Goal: Transaction & Acquisition: Book appointment/travel/reservation

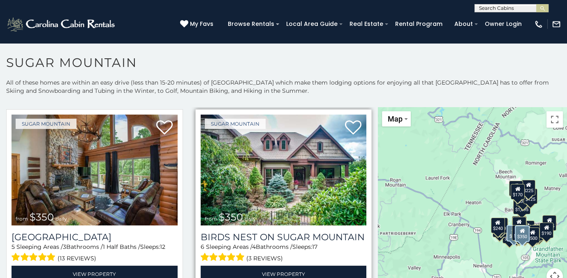
scroll to position [206, 0]
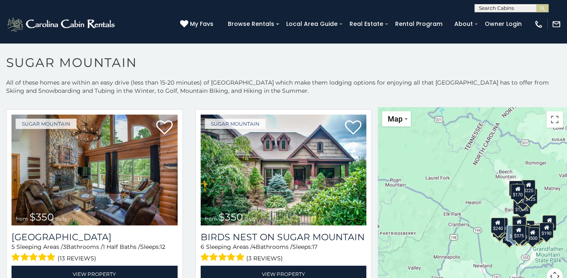
click at [337, 74] on h1 "Sugar Mountain" at bounding box center [283, 66] width 567 height 23
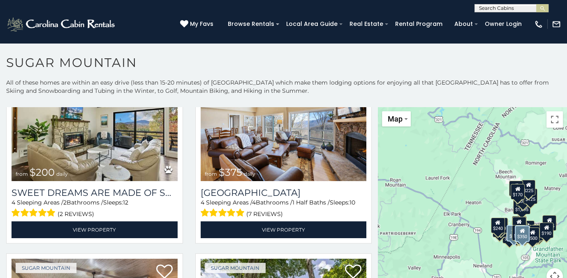
scroll to position [452, 0]
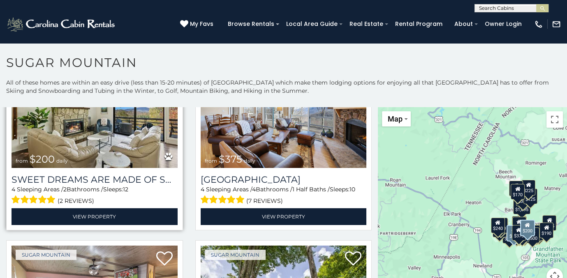
click at [106, 127] on img at bounding box center [95, 112] width 166 height 111
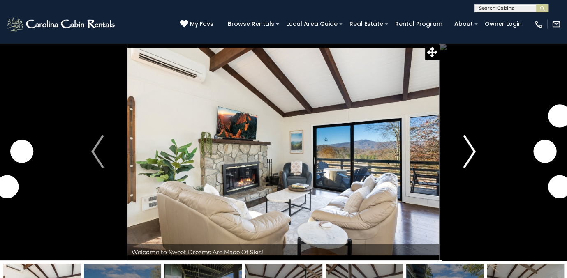
click at [462, 152] on button "Next" at bounding box center [470, 152] width 60 height 218
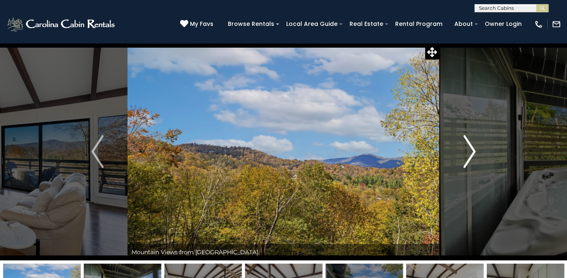
click at [474, 150] on img "Next" at bounding box center [469, 151] width 12 height 33
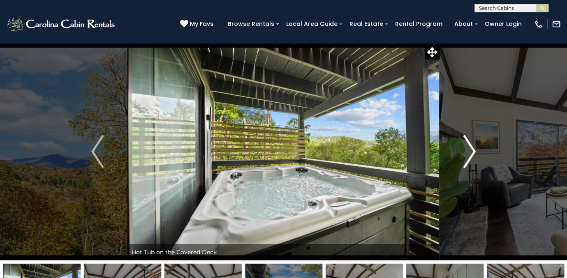
click at [474, 150] on img "Next" at bounding box center [469, 151] width 12 height 33
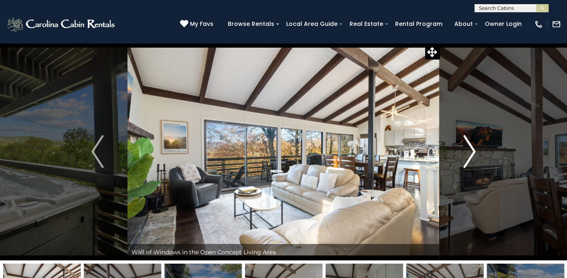
click at [473, 151] on img "Next" at bounding box center [469, 151] width 12 height 33
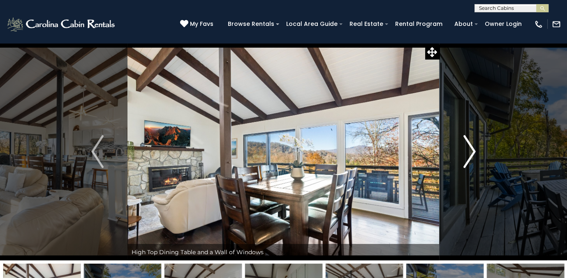
click at [473, 151] on img "Next" at bounding box center [469, 151] width 12 height 33
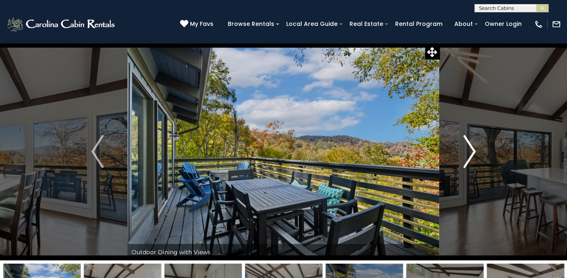
click at [472, 152] on img "Next" at bounding box center [469, 151] width 12 height 33
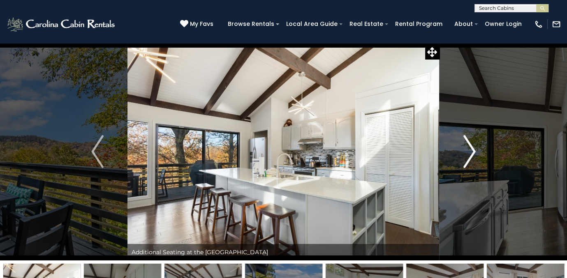
click at [472, 152] on img "Next" at bounding box center [469, 151] width 12 height 33
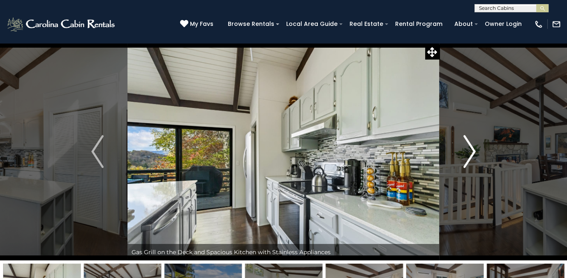
click at [472, 152] on img "Next" at bounding box center [469, 151] width 12 height 33
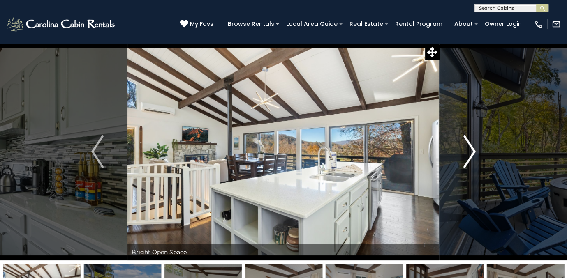
click at [472, 152] on img "Next" at bounding box center [469, 151] width 12 height 33
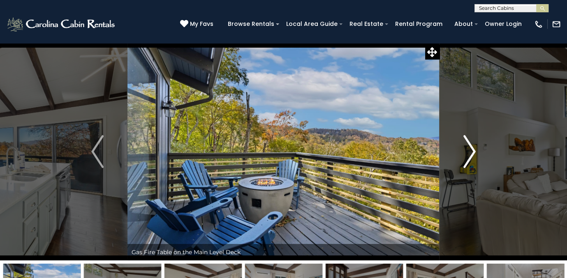
click at [472, 152] on img "Next" at bounding box center [469, 151] width 12 height 33
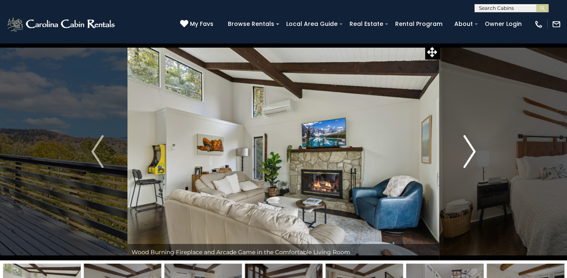
click at [472, 152] on img "Next" at bounding box center [469, 151] width 12 height 33
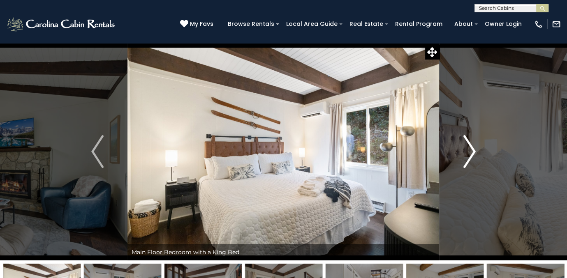
click at [472, 152] on img "Next" at bounding box center [469, 151] width 12 height 33
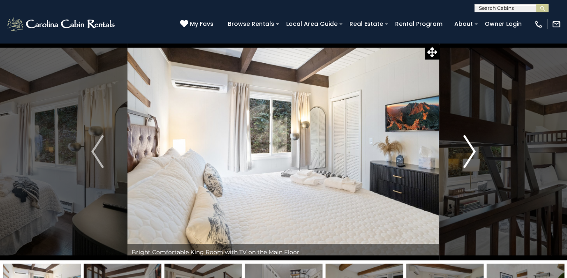
click at [472, 152] on img "Next" at bounding box center [469, 151] width 12 height 33
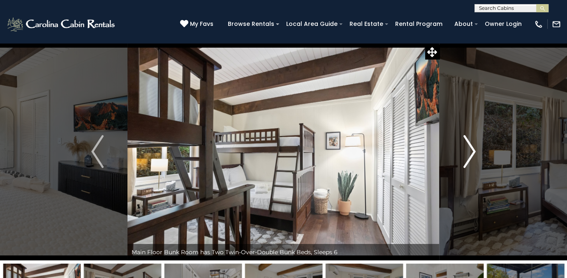
click at [472, 152] on img "Next" at bounding box center [469, 151] width 12 height 33
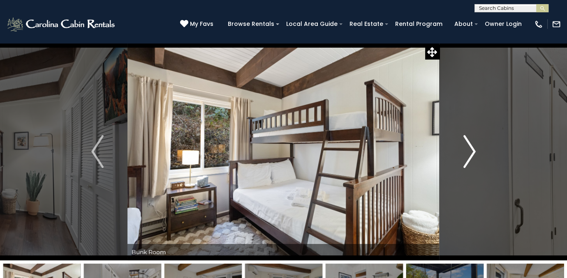
click at [472, 152] on img "Next" at bounding box center [469, 151] width 12 height 33
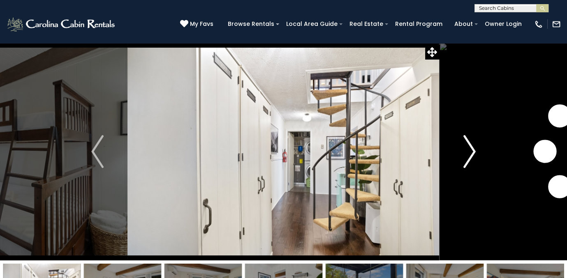
click at [472, 152] on img "Next" at bounding box center [469, 151] width 12 height 33
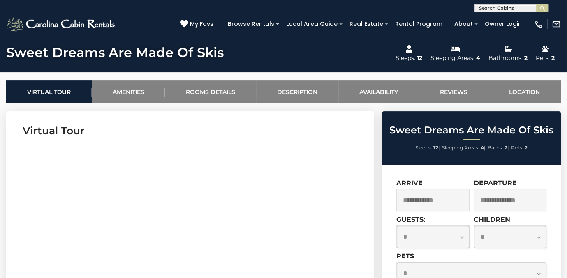
scroll to position [370, 0]
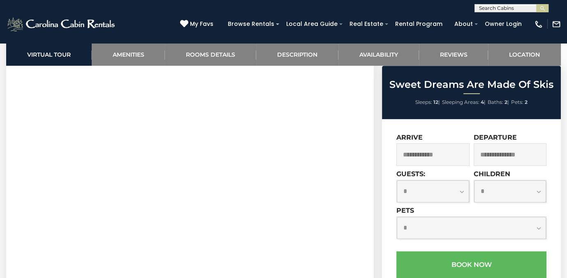
click at [434, 159] on input "text" at bounding box center [432, 155] width 73 height 23
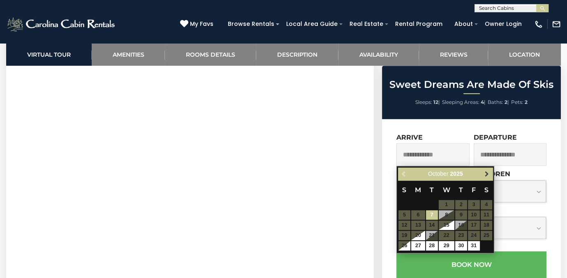
click at [484, 174] on span "Next" at bounding box center [487, 174] width 7 height 7
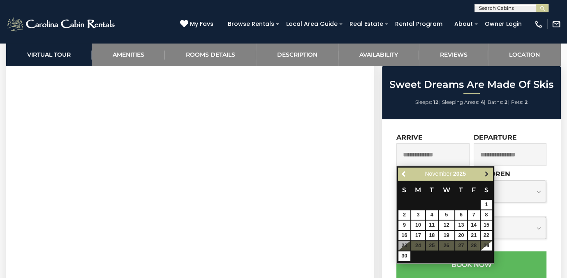
click at [486, 173] on span "Next" at bounding box center [487, 174] width 7 height 7
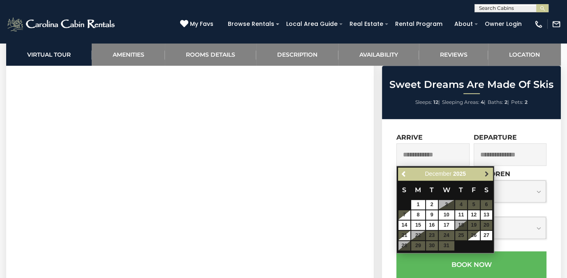
click at [486, 172] on span "Next" at bounding box center [487, 174] width 7 height 7
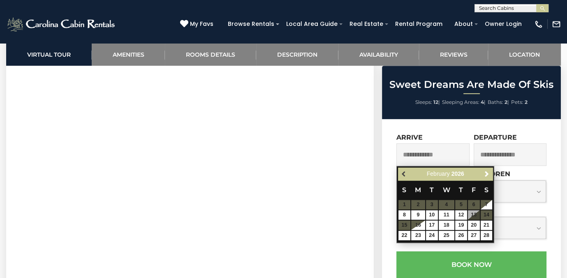
click at [403, 173] on span "Previous" at bounding box center [404, 174] width 7 height 7
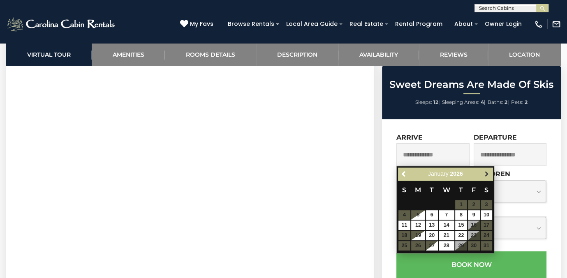
click at [485, 172] on span "Next" at bounding box center [487, 174] width 7 height 7
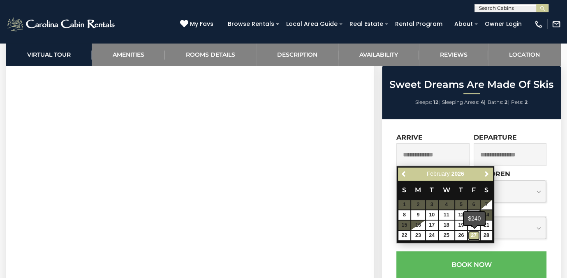
click at [472, 234] on link "27" at bounding box center [474, 235] width 12 height 9
type input "**********"
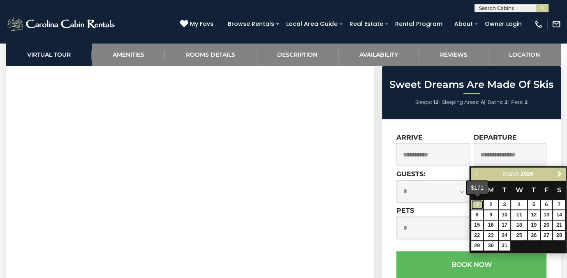
click at [477, 203] on link "1" at bounding box center [477, 204] width 12 height 9
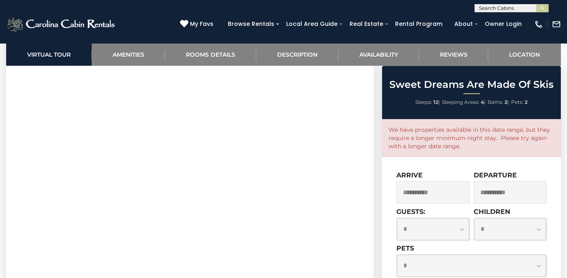
click at [502, 190] on input "**********" at bounding box center [510, 192] width 73 height 23
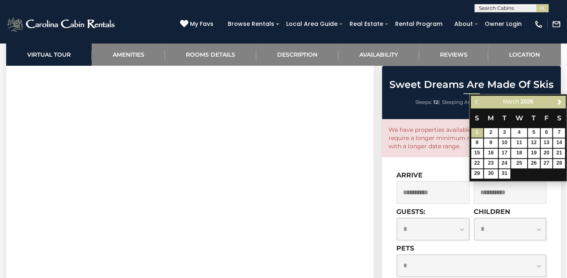
drag, startPoint x: 502, startPoint y: 190, endPoint x: 472, endPoint y: 101, distance: 93.6
click at [472, 101] on div "Previous Next March 2026" at bounding box center [518, 102] width 95 height 13
click at [475, 102] on div "Previous Next March 2026" at bounding box center [518, 102] width 95 height 13
click at [474, 100] on div "Previous Next March 2026" at bounding box center [518, 102] width 95 height 13
click at [476, 102] on div "Previous Next March 2026" at bounding box center [518, 102] width 95 height 13
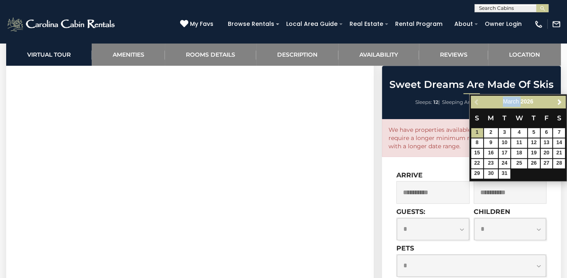
click at [476, 102] on div "Previous Next March 2026" at bounding box center [518, 102] width 95 height 13
click at [474, 100] on div "Previous Next March 2026" at bounding box center [518, 102] width 95 height 13
click at [491, 132] on link "2" at bounding box center [491, 132] width 14 height 9
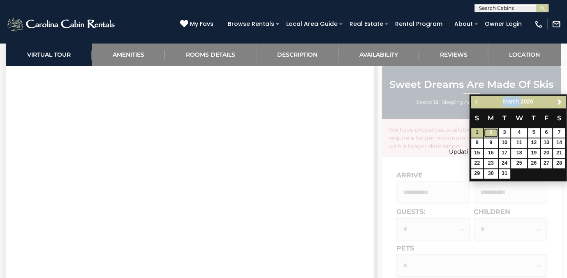
type input "**********"
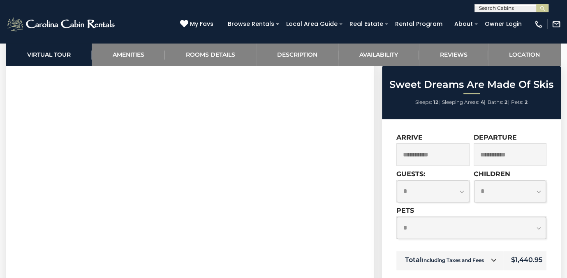
click at [463, 192] on select "**********" at bounding box center [433, 192] width 72 height 22
select select "*"
click at [397, 181] on select "**********" at bounding box center [433, 192] width 72 height 22
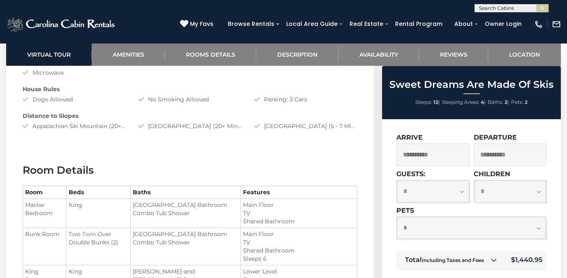
scroll to position [781, 0]
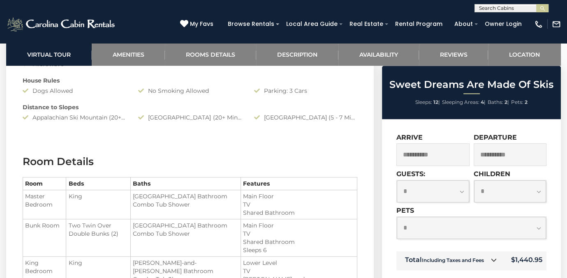
click at [494, 261] on icon at bounding box center [494, 260] width 6 height 6
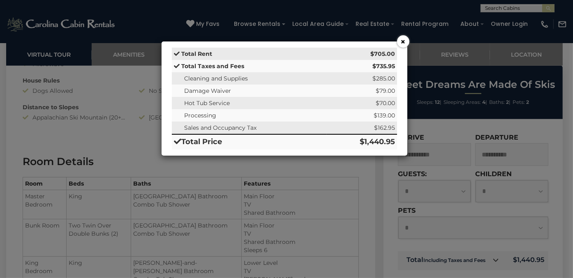
click at [401, 43] on button "×" at bounding box center [403, 41] width 12 height 12
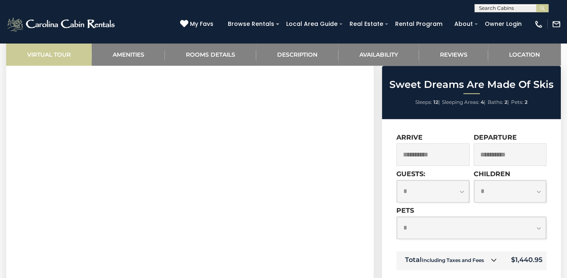
scroll to position [370, 0]
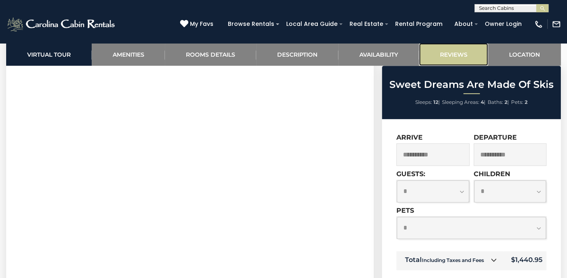
click at [450, 53] on link "Reviews" at bounding box center [454, 54] width 70 height 23
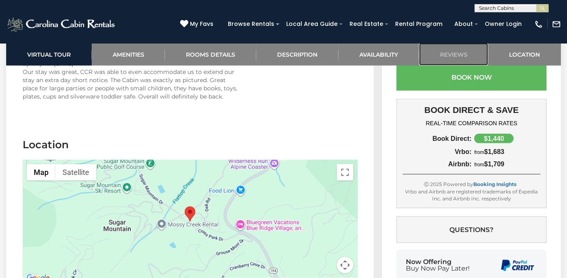
scroll to position [1814, 0]
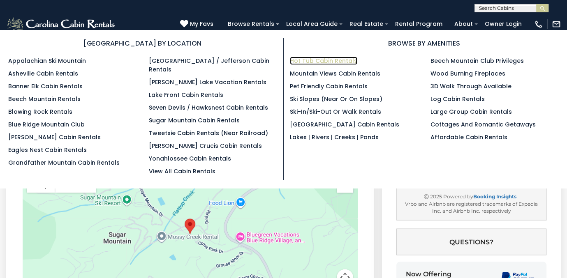
click at [296, 59] on link "Hot Tub Cabin Rentals" at bounding box center [323, 61] width 67 height 8
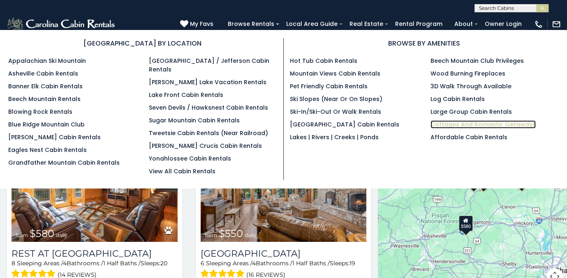
click at [444, 125] on link "Cottages and Romantic Getaways" at bounding box center [483, 124] width 105 height 8
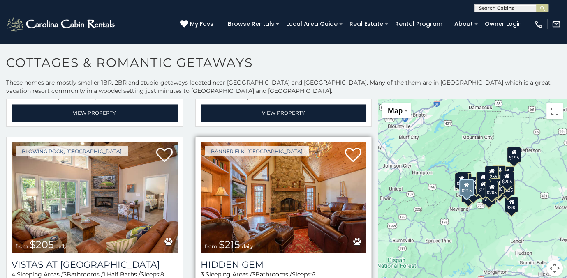
scroll to position [1480, 0]
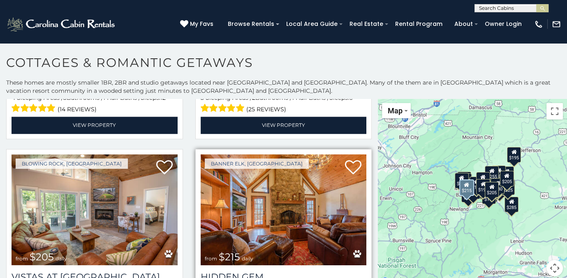
click at [274, 176] on img at bounding box center [284, 210] width 166 height 111
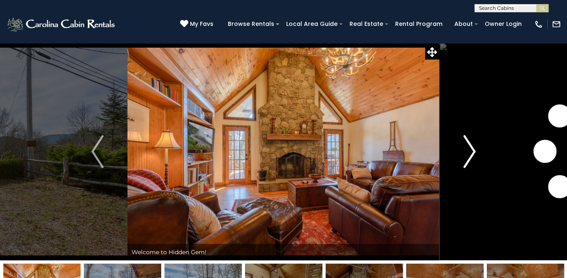
click at [469, 149] on img "Next" at bounding box center [469, 151] width 12 height 33
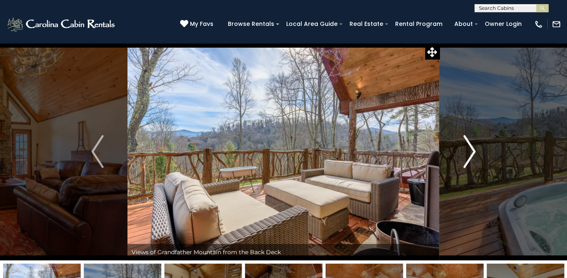
click at [469, 149] on img "Next" at bounding box center [469, 151] width 12 height 33
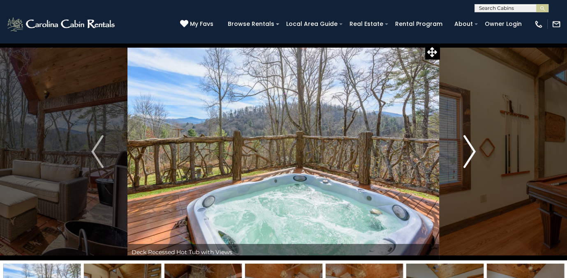
click at [469, 149] on img "Next" at bounding box center [469, 151] width 12 height 33
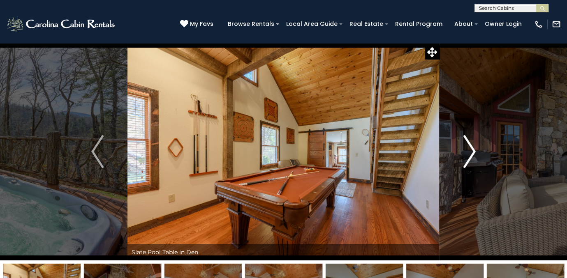
click at [469, 149] on img "Next" at bounding box center [469, 151] width 12 height 33
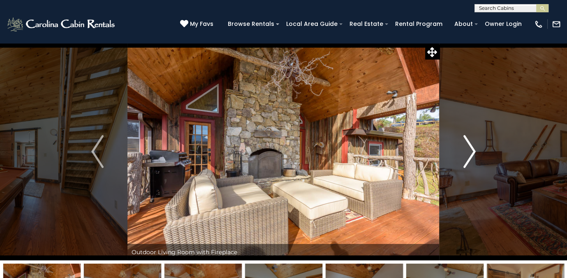
click at [469, 149] on img "Next" at bounding box center [469, 151] width 12 height 33
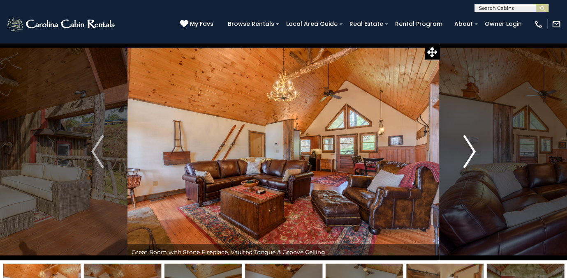
click at [469, 149] on img "Next" at bounding box center [469, 151] width 12 height 33
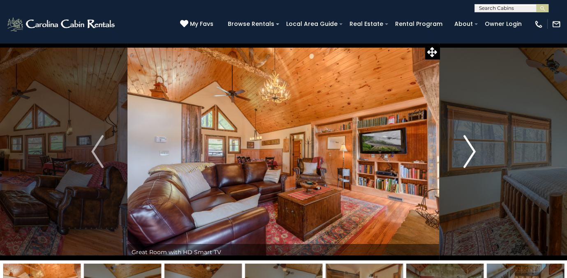
click at [472, 146] on img "Next" at bounding box center [469, 151] width 12 height 33
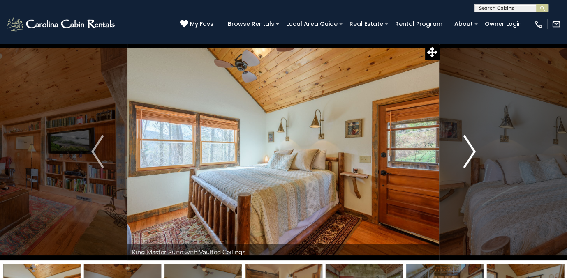
click at [472, 146] on img "Next" at bounding box center [469, 151] width 12 height 33
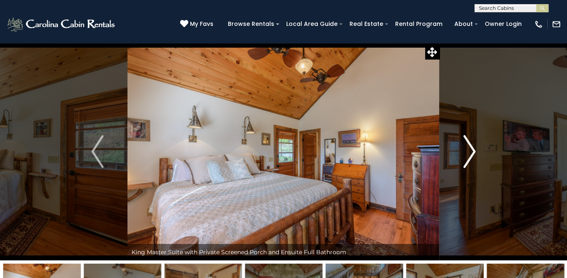
click at [472, 146] on img "Next" at bounding box center [469, 151] width 12 height 33
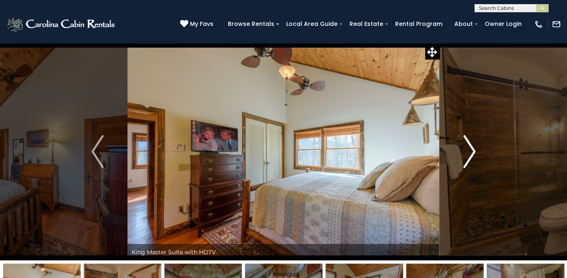
click at [472, 146] on img "Next" at bounding box center [469, 151] width 12 height 33
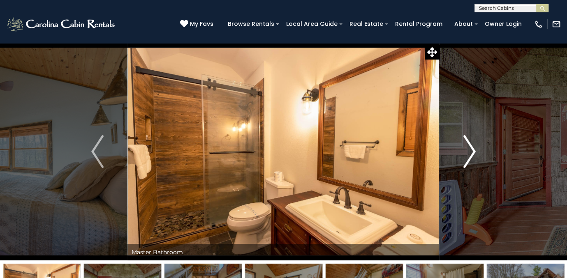
click at [472, 146] on img "Next" at bounding box center [469, 151] width 12 height 33
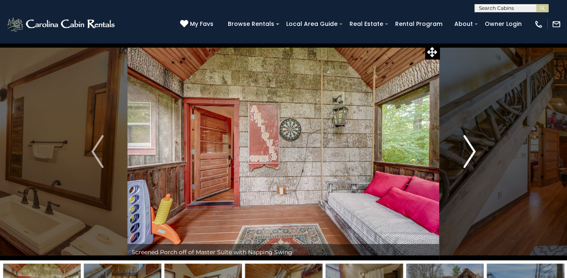
click at [472, 146] on img "Next" at bounding box center [469, 151] width 12 height 33
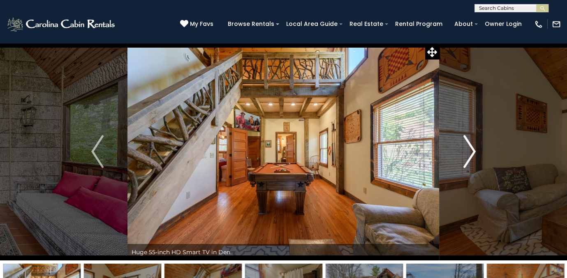
click at [472, 146] on img "Next" at bounding box center [469, 151] width 12 height 33
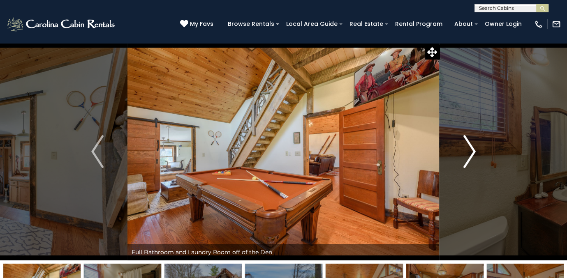
click at [472, 146] on img "Next" at bounding box center [469, 151] width 12 height 33
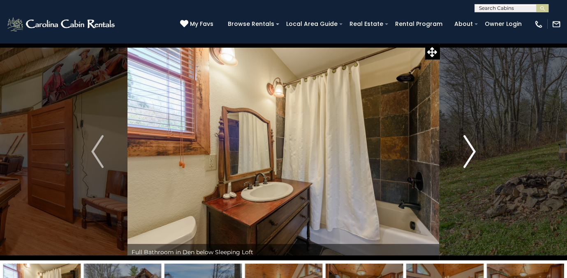
click at [472, 146] on img "Next" at bounding box center [469, 151] width 12 height 33
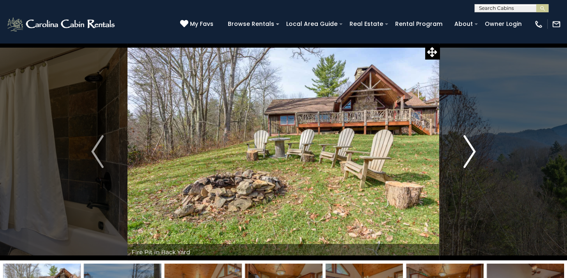
click at [472, 146] on img "Next" at bounding box center [469, 151] width 12 height 33
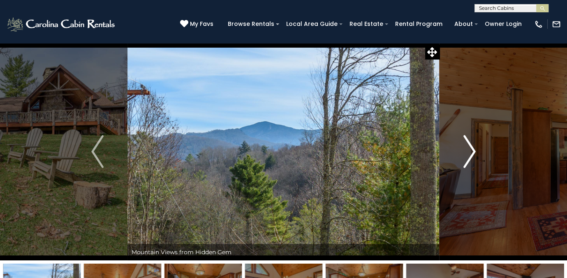
click at [472, 146] on img "Next" at bounding box center [469, 151] width 12 height 33
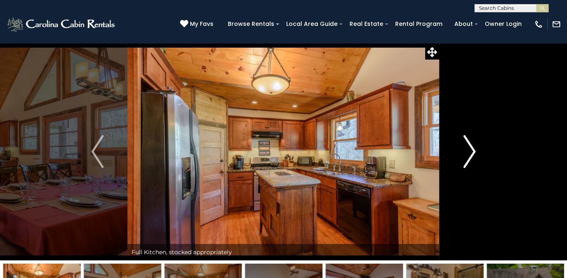
click at [472, 146] on img "Next" at bounding box center [469, 151] width 12 height 33
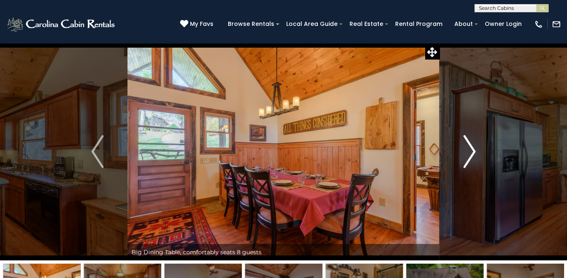
click at [472, 146] on img "Next" at bounding box center [469, 151] width 12 height 33
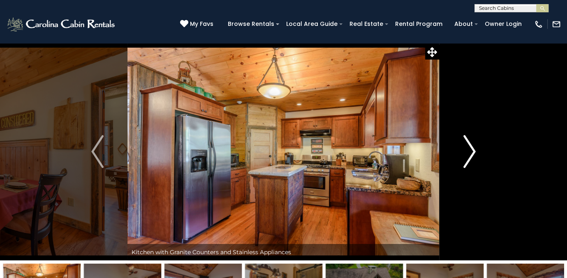
click at [472, 146] on img "Next" at bounding box center [469, 151] width 12 height 33
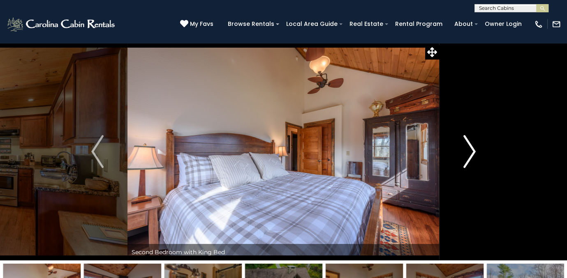
click at [472, 146] on img "Next" at bounding box center [469, 151] width 12 height 33
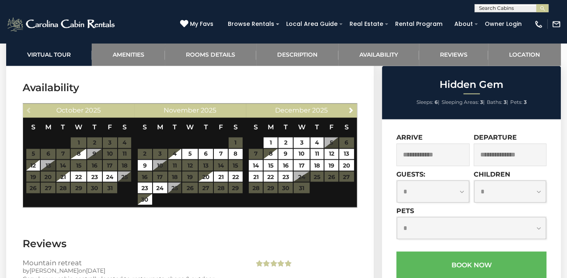
scroll to position [1522, 0]
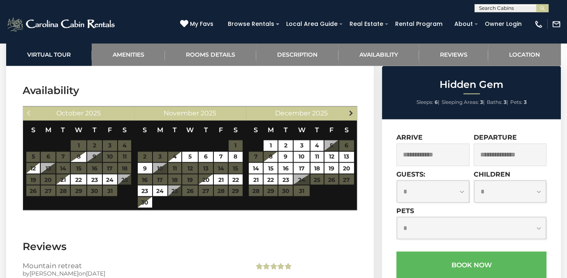
click at [349, 111] on span "Next" at bounding box center [351, 113] width 7 height 7
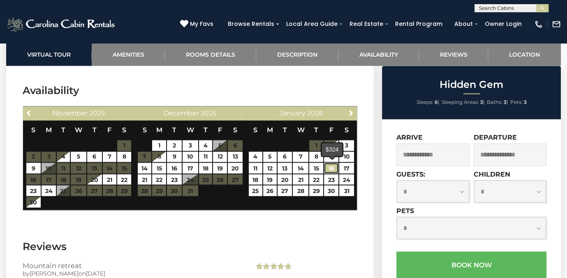
click at [329, 165] on link "16" at bounding box center [331, 168] width 14 height 11
type input "**********"
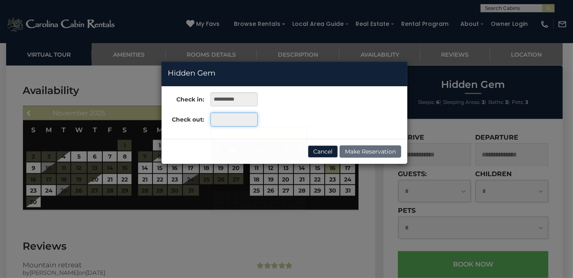
click at [229, 119] on input "text" at bounding box center [234, 120] width 47 height 14
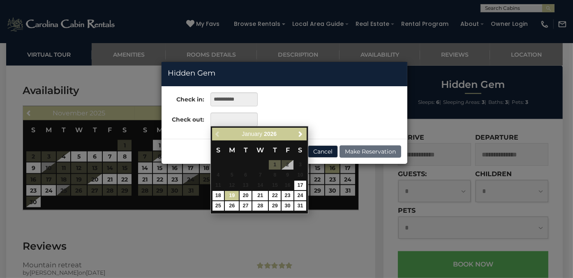
click at [229, 193] on link "19" at bounding box center [232, 195] width 14 height 9
type input "**********"
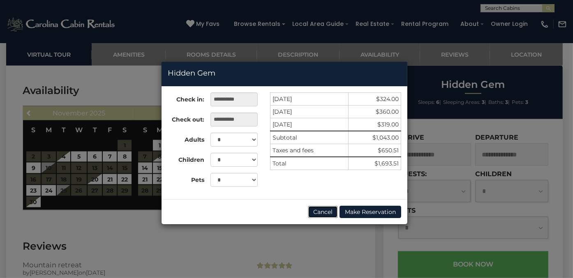
click at [320, 213] on button "Cancel" at bounding box center [323, 212] width 30 height 12
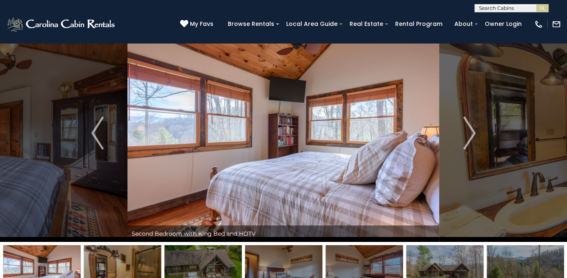
scroll to position [0, 0]
